Goal: Check status: Check status

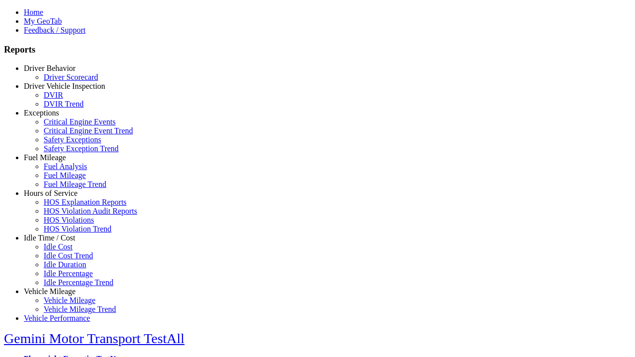
click at [57, 287] on link "Vehicle Mileage" at bounding box center [50, 291] width 52 height 8
click at [64, 305] on link "Vehicle Mileage Trend" at bounding box center [80, 309] width 72 height 8
type input "*********"
type input "**********"
